Goal: Task Accomplishment & Management: Complete application form

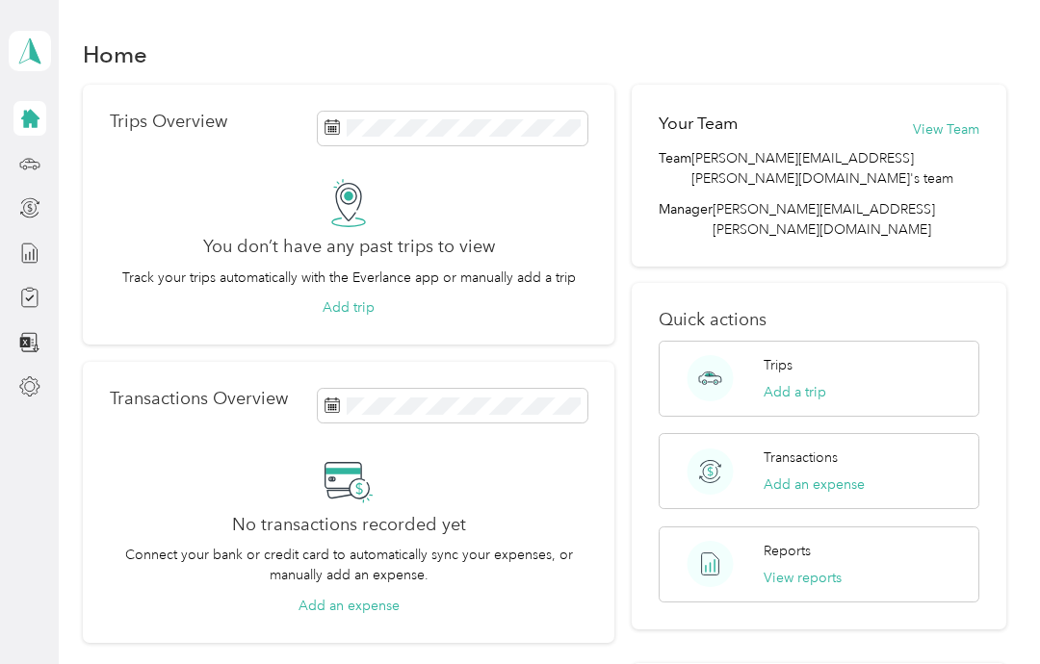
click at [40, 153] on div at bounding box center [29, 163] width 33 height 35
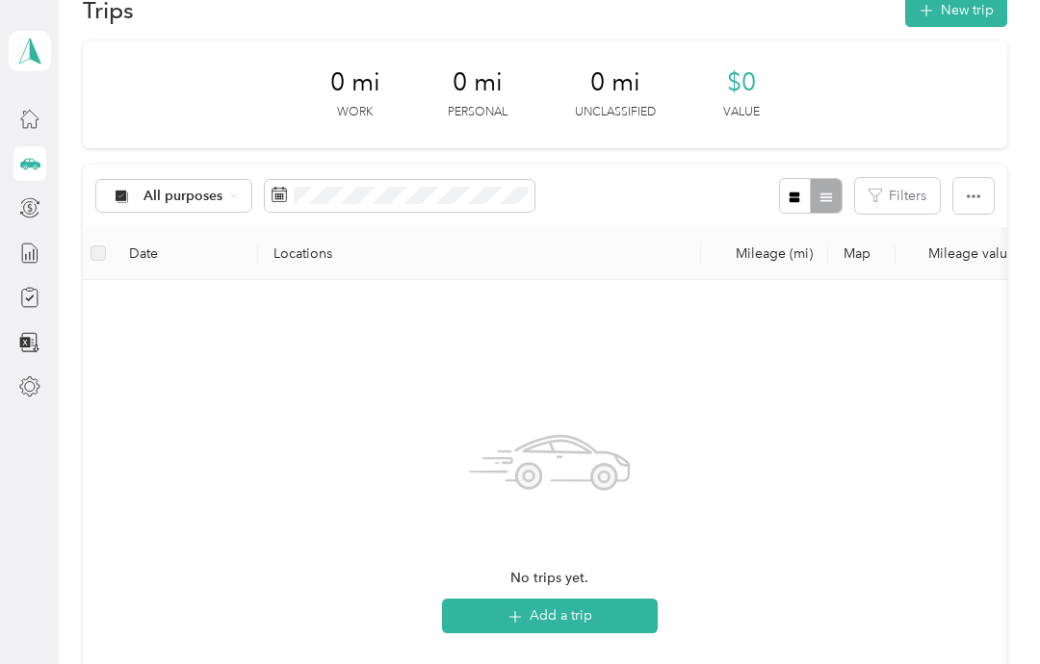
scroll to position [39, 0]
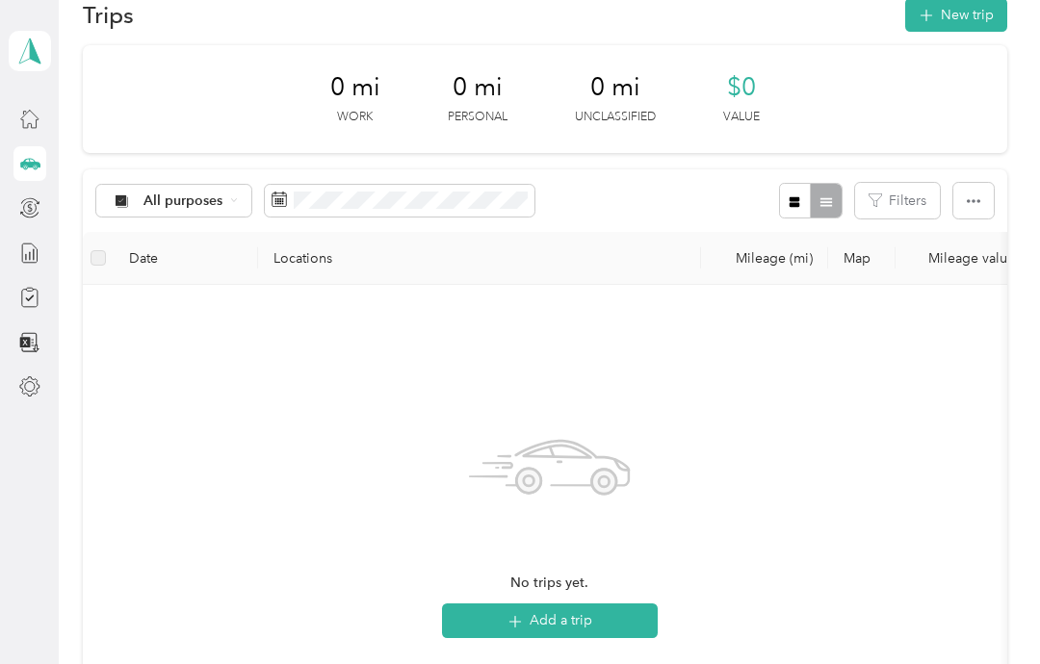
click at [837, 447] on div "No trips yet. Add a trip" at bounding box center [549, 529] width 903 height 458
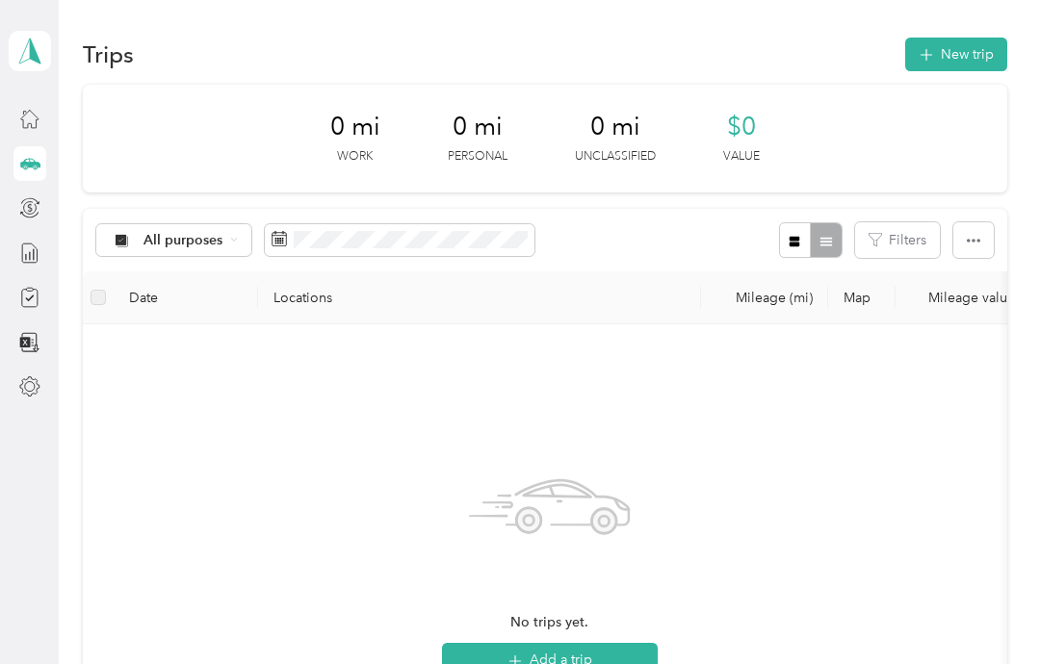
scroll to position [0, 0]
click at [191, 234] on span "All purposes" at bounding box center [183, 240] width 80 height 13
click at [241, 336] on span "Option Care Health" at bounding box center [205, 341] width 124 height 20
click at [919, 239] on button "Filters" at bounding box center [897, 240] width 85 height 36
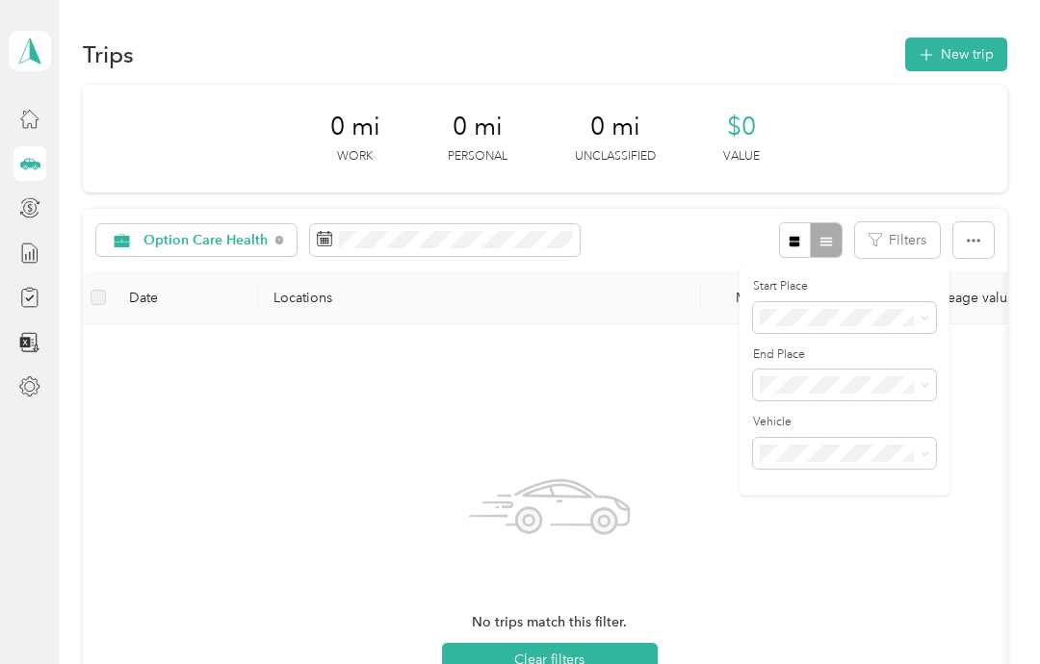
click at [920, 316] on icon at bounding box center [924, 318] width 9 height 9
click at [924, 316] on icon at bounding box center [924, 318] width 9 height 9
click at [930, 370] on span at bounding box center [844, 385] width 183 height 31
click at [811, 230] on button "button" at bounding box center [795, 240] width 33 height 36
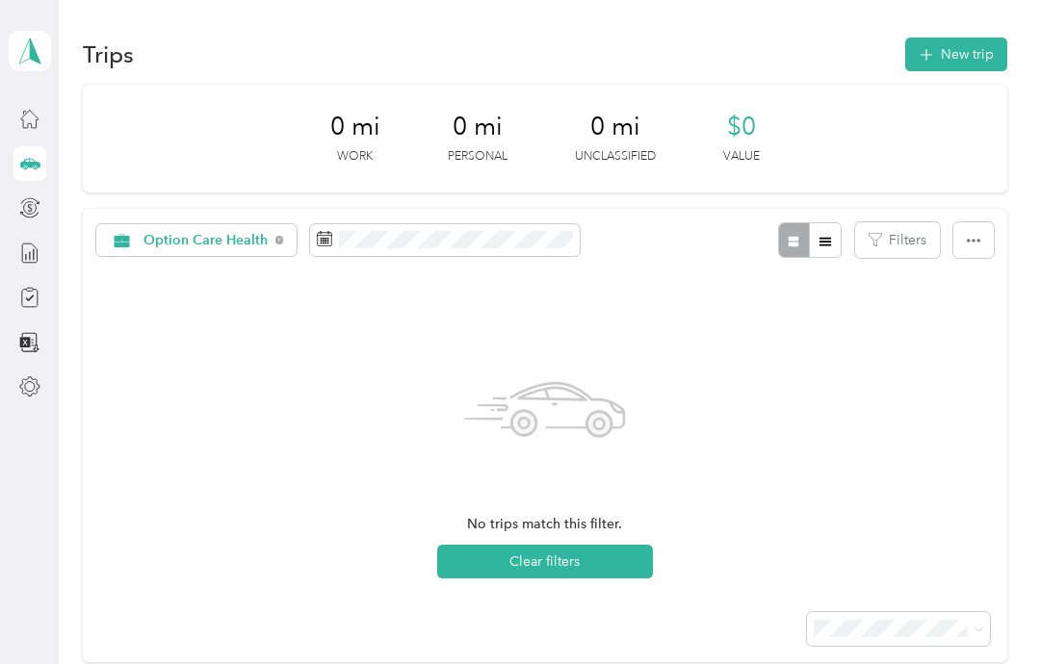
click at [832, 235] on icon "button" at bounding box center [824, 241] width 13 height 13
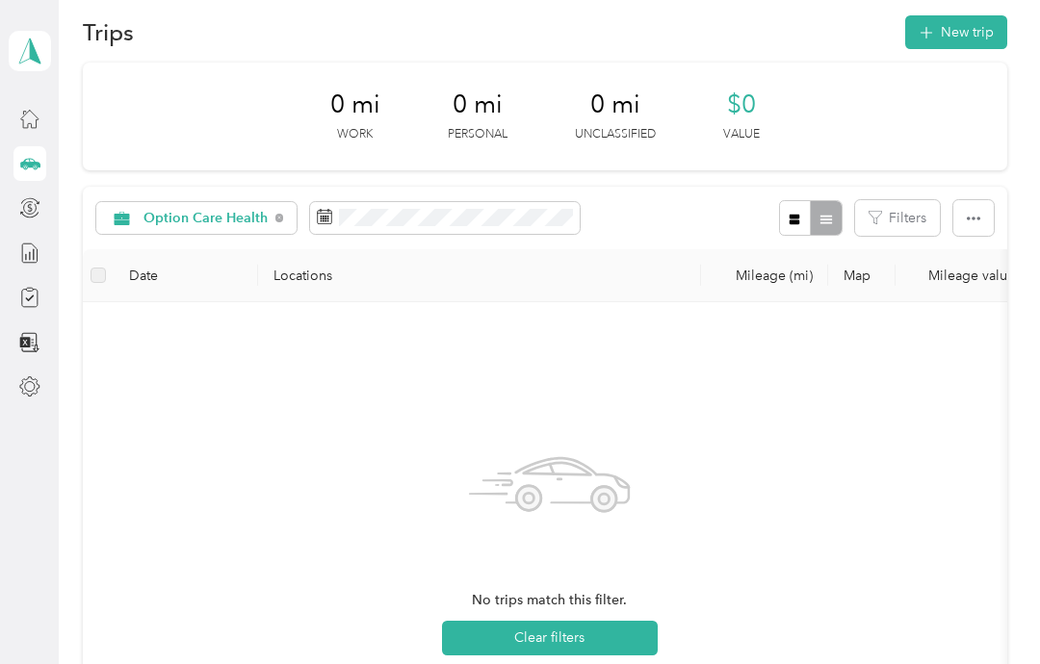
scroll to position [21, 0]
click at [980, 223] on icon "button" at bounding box center [972, 219] width 13 height 13
click at [831, 376] on div "No trips match this filter. Clear filters" at bounding box center [549, 548] width 903 height 458
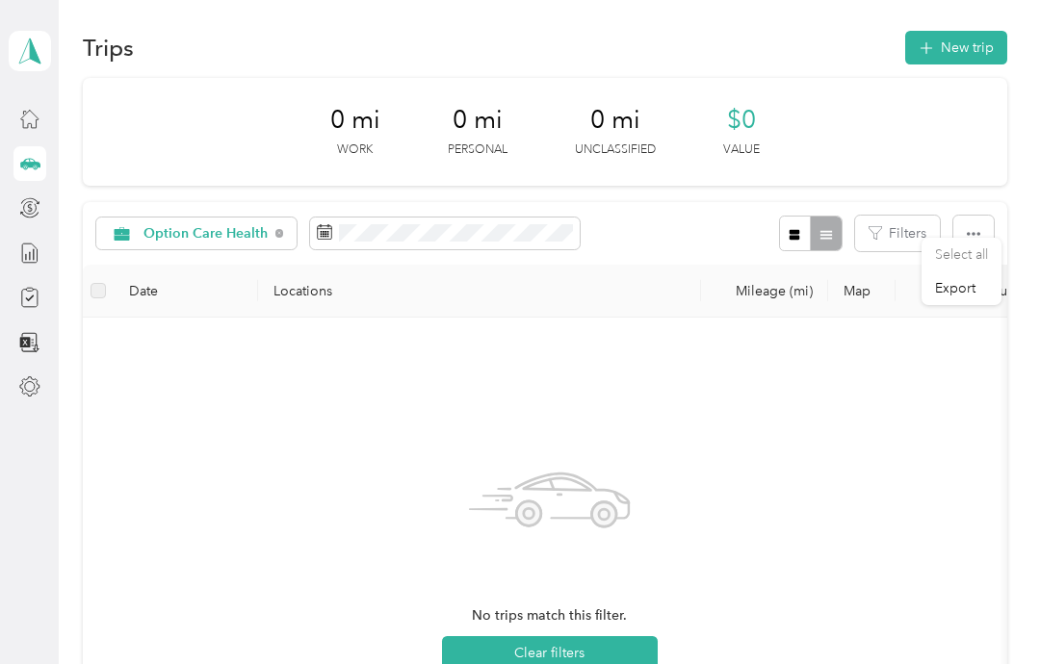
click at [805, 412] on div "No trips match this filter. Clear filters" at bounding box center [549, 562] width 903 height 458
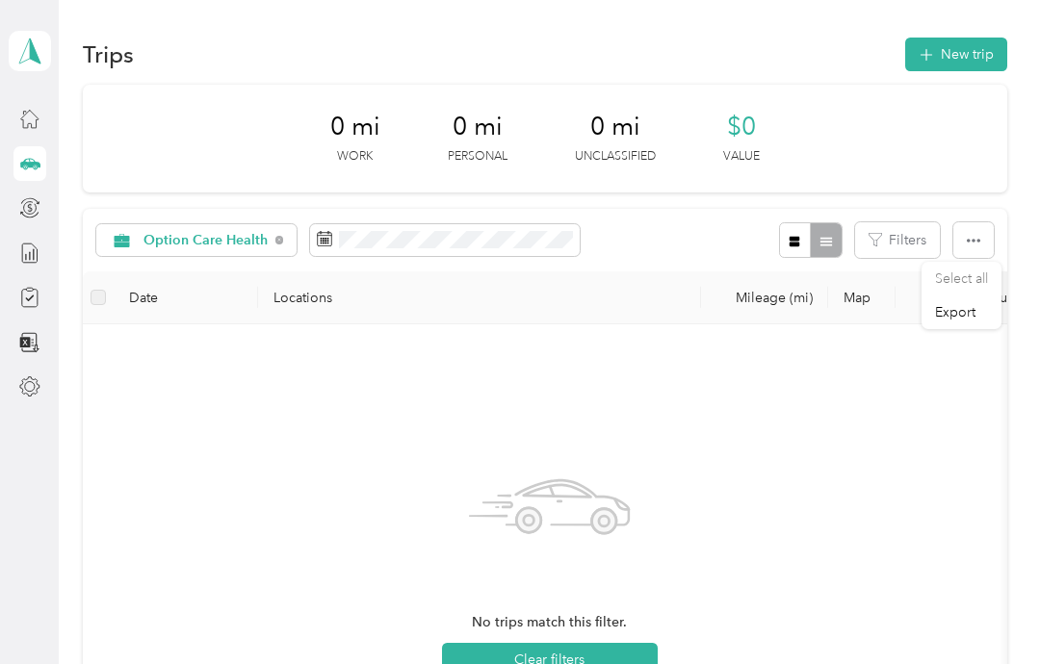
scroll to position [0, 0]
click at [974, 48] on button "New trip" at bounding box center [956, 55] width 102 height 34
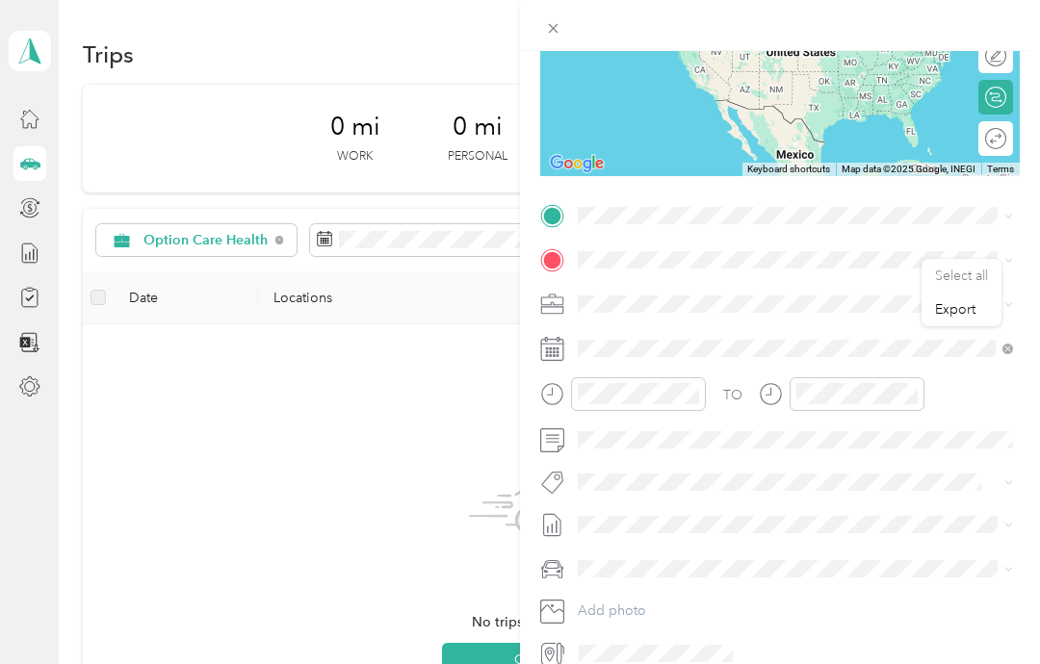
scroll to position [260, 0]
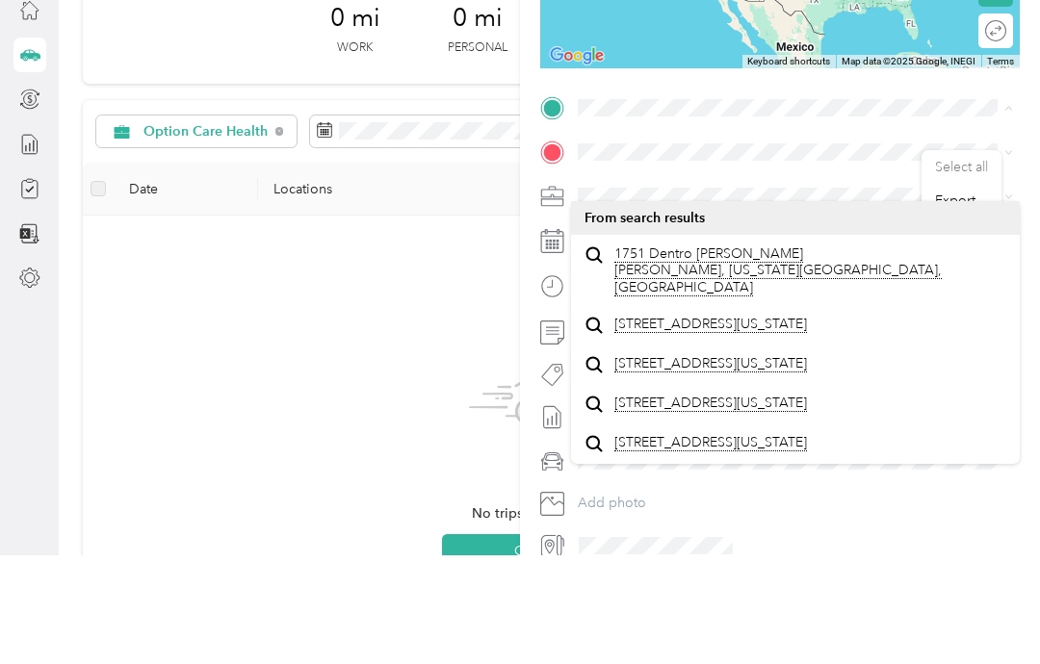
click at [798, 354] on span "1751 Dentro [PERSON_NAME] [PERSON_NAME], [US_STATE][GEOGRAPHIC_DATA], [GEOGRAPH…" at bounding box center [810, 379] width 393 height 51
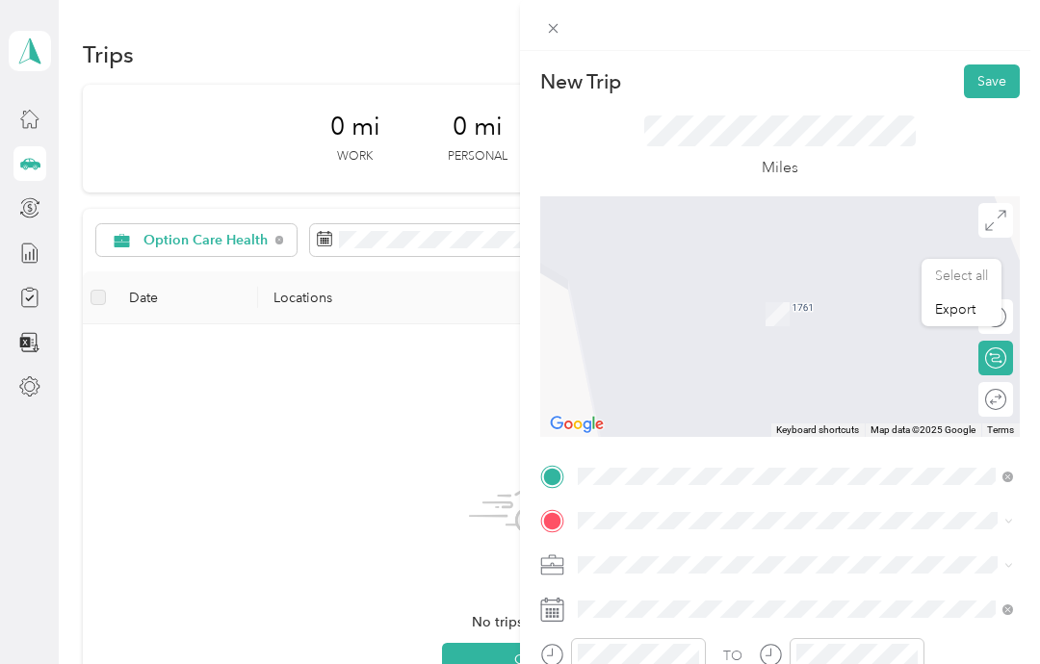
scroll to position [0, 0]
click at [403, 358] on div "New Trip Save This trip cannot be edited because it is either under review, app…" at bounding box center [520, 332] width 1040 height 664
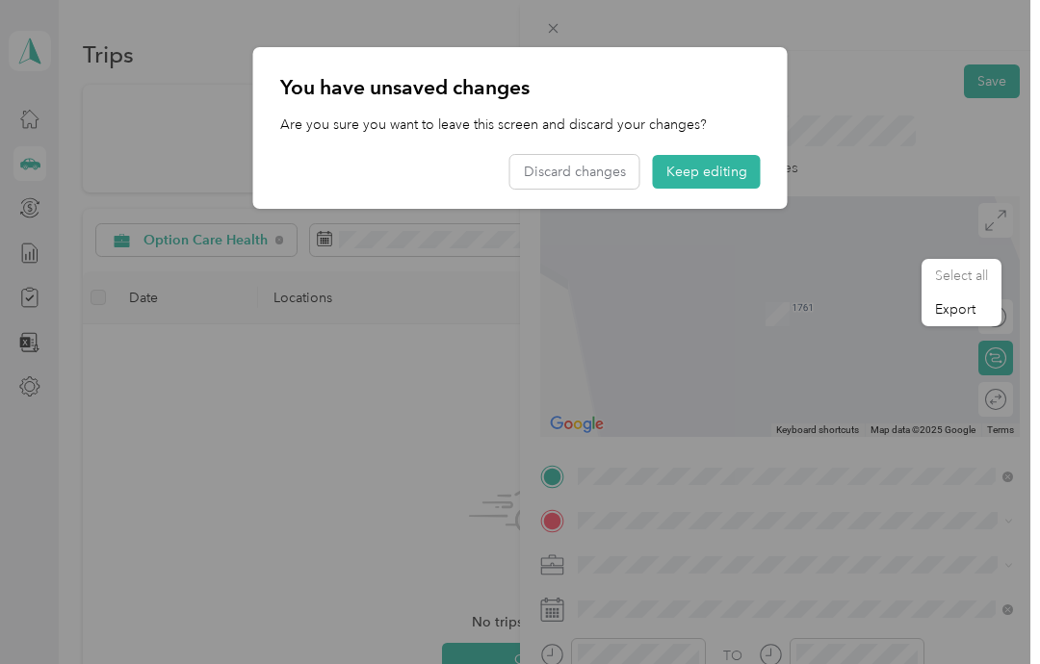
click at [352, 381] on div at bounding box center [520, 332] width 1040 height 664
click at [31, 431] on div at bounding box center [520, 332] width 1040 height 664
click at [311, 431] on div at bounding box center [520, 332] width 1040 height 664
click at [769, 373] on div at bounding box center [520, 332] width 1040 height 664
click at [407, 388] on div at bounding box center [520, 332] width 1040 height 664
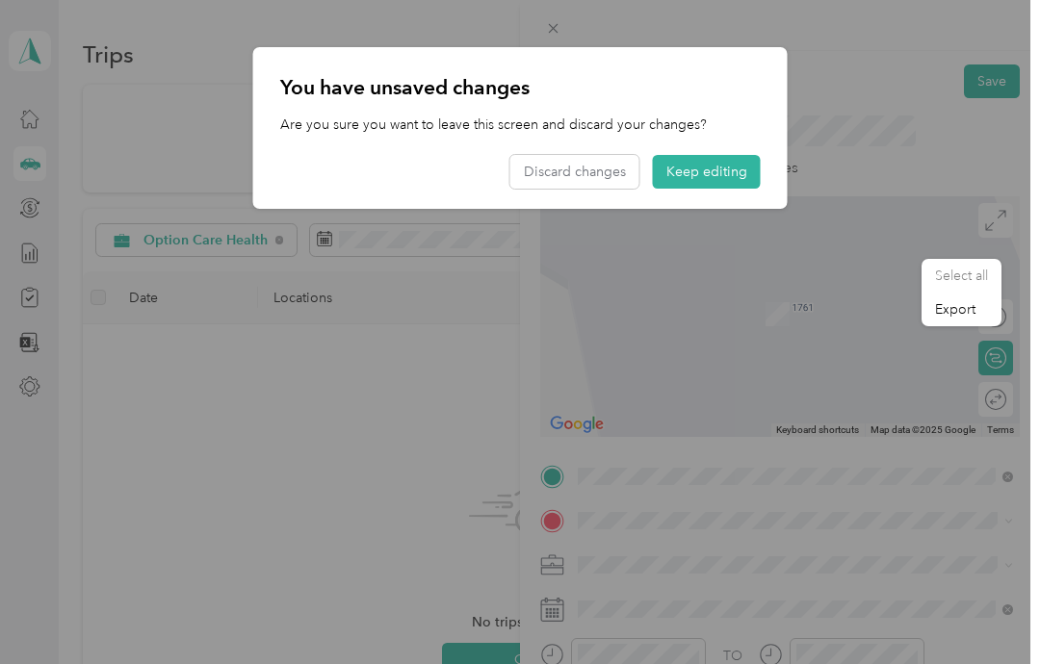
click at [407, 387] on div at bounding box center [520, 332] width 1040 height 664
click at [736, 162] on button "Keep editing" at bounding box center [707, 172] width 108 height 34
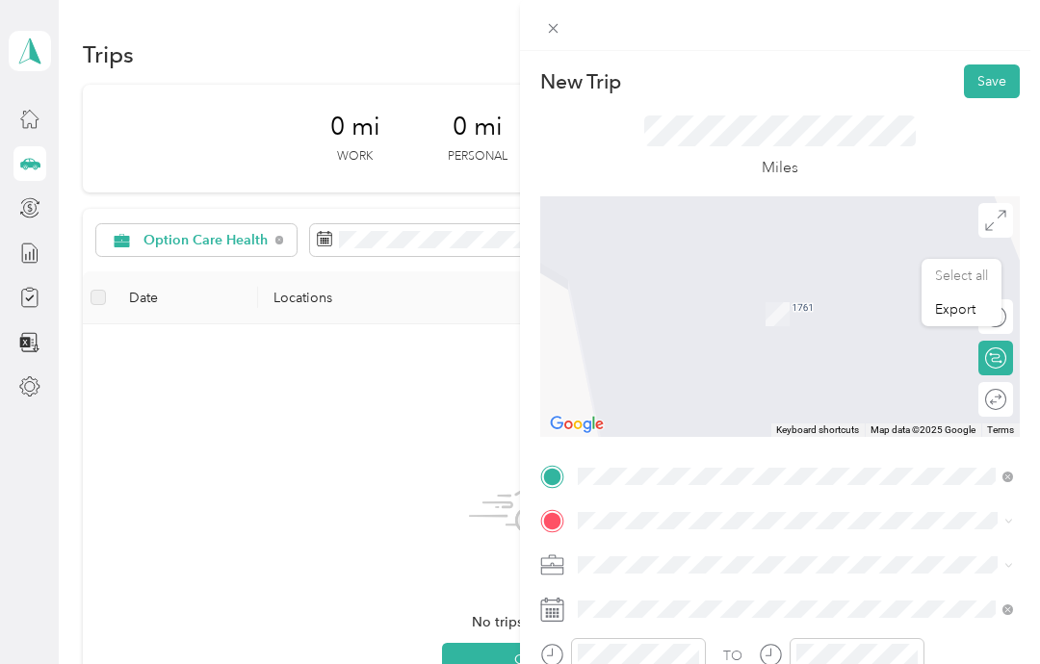
click at [409, 402] on div "New Trip Save This trip cannot be edited because it is either under review, app…" at bounding box center [520, 332] width 1040 height 664
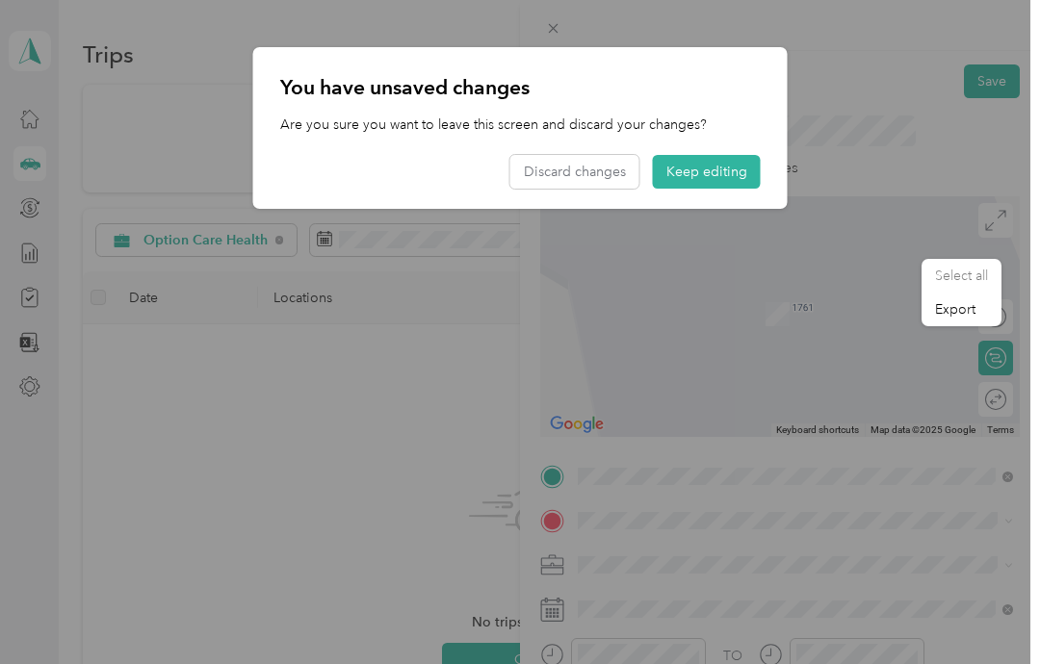
click at [476, 342] on div at bounding box center [520, 332] width 1040 height 664
click at [733, 173] on button "Keep editing" at bounding box center [707, 172] width 108 height 34
